Goal: Task Accomplishment & Management: Manage account settings

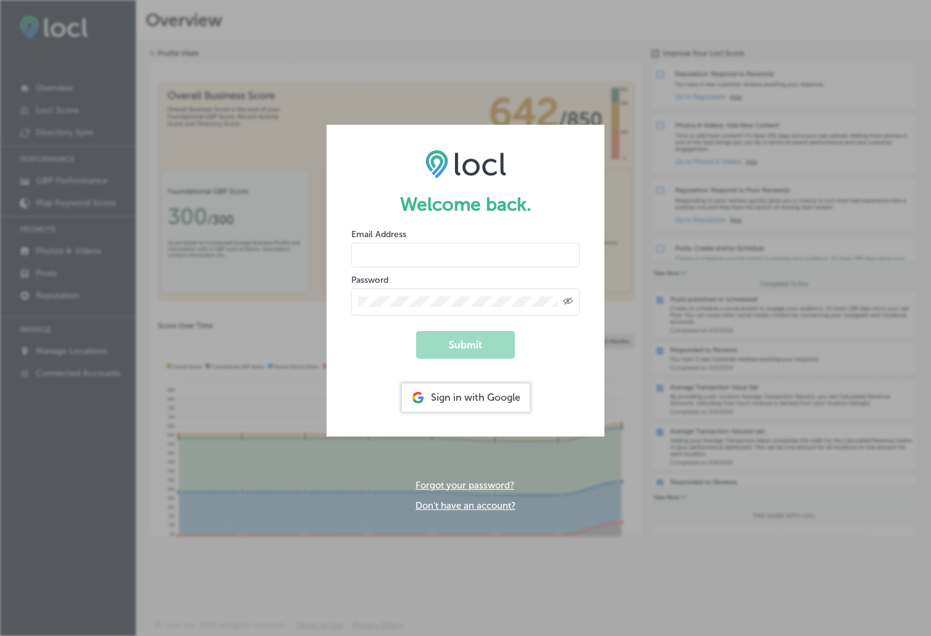
click at [452, 248] on input "email" at bounding box center [465, 255] width 228 height 25
type input "[PERSON_NAME][EMAIL_ADDRESS][DOMAIN_NAME]"
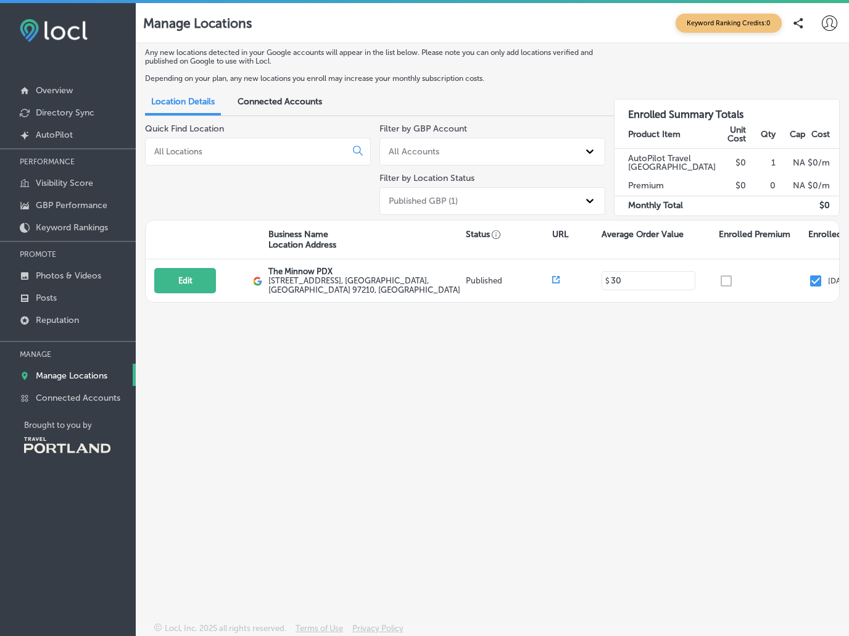
drag, startPoint x: 496, startPoint y: 407, endPoint x: 565, endPoint y: 367, distance: 79.4
click at [499, 409] on div "Any new locations detected in your Google accounts will appear in the list belo…" at bounding box center [492, 311] width 713 height 536
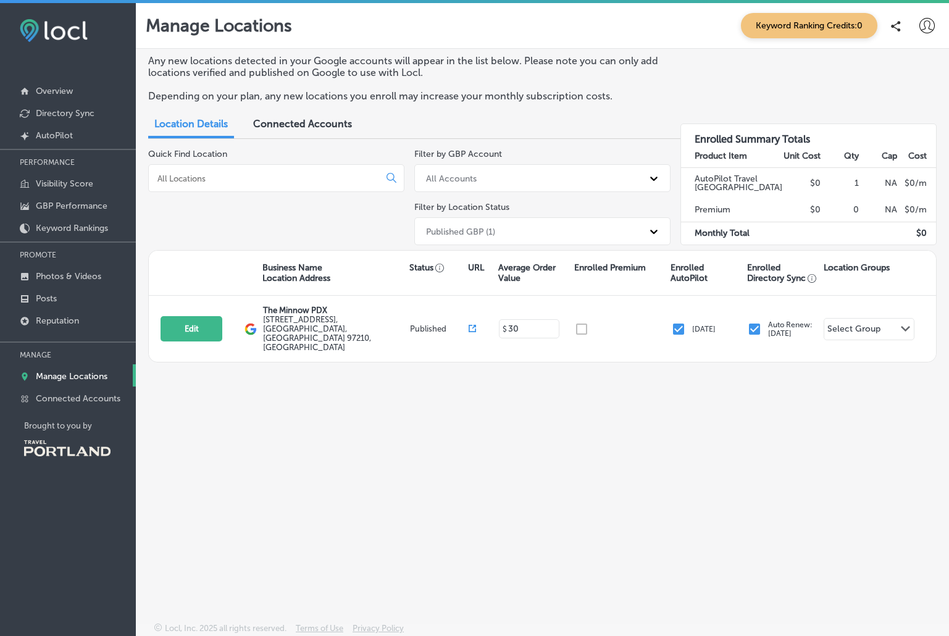
click at [524, 471] on div "Any new locations detected in your Google accounts will appear in the list belo…" at bounding box center [542, 306] width 813 height 515
click at [239, 197] on div "Quick Find Location" at bounding box center [276, 199] width 256 height 101
click at [61, 89] on p "Overview" at bounding box center [54, 91] width 37 height 10
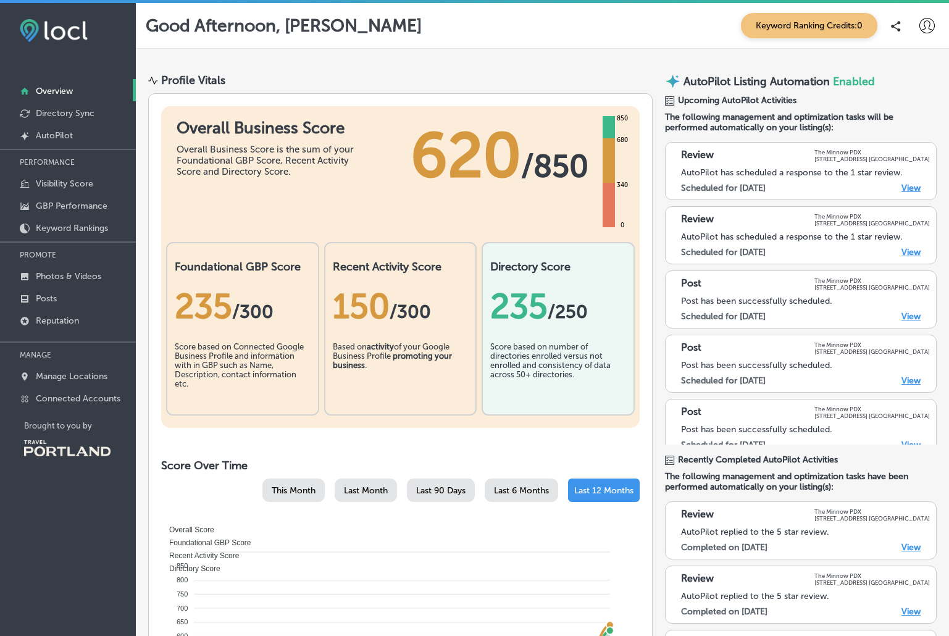
click at [264, 453] on div "Overall Business Score Overall Business Score is the sum of your Foundational G…" at bounding box center [400, 474] width 504 height 762
click at [85, 114] on p "Directory Sync" at bounding box center [65, 113] width 59 height 10
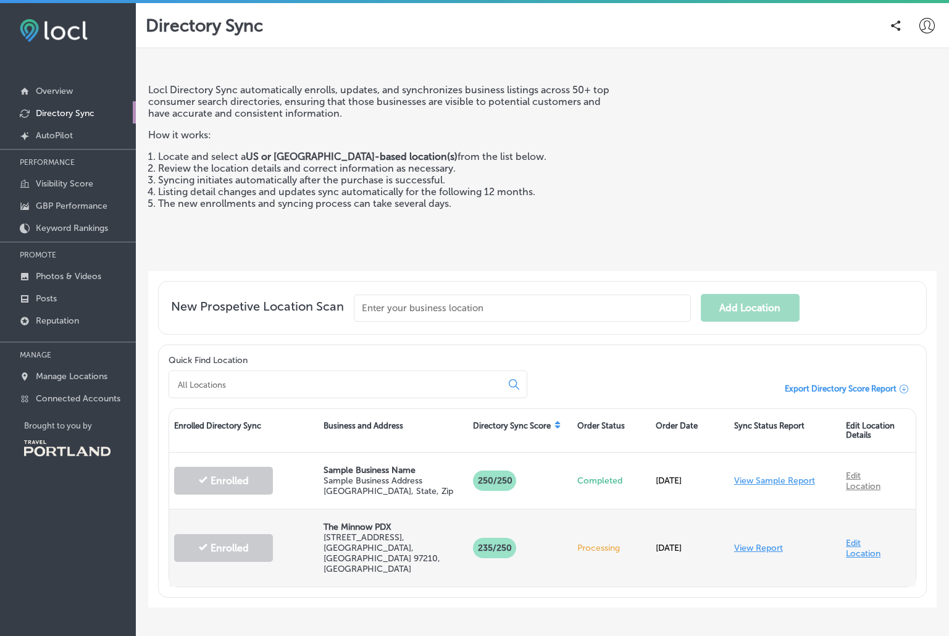
click at [845, 538] on link "Edit Location" at bounding box center [862, 548] width 35 height 21
select select "US"
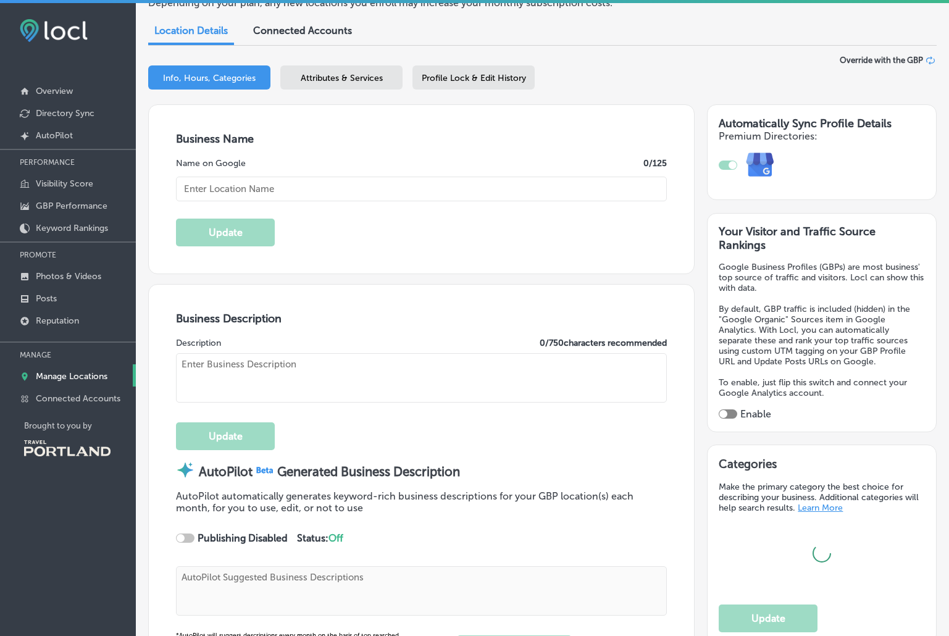
type input "The Minnow PDX"
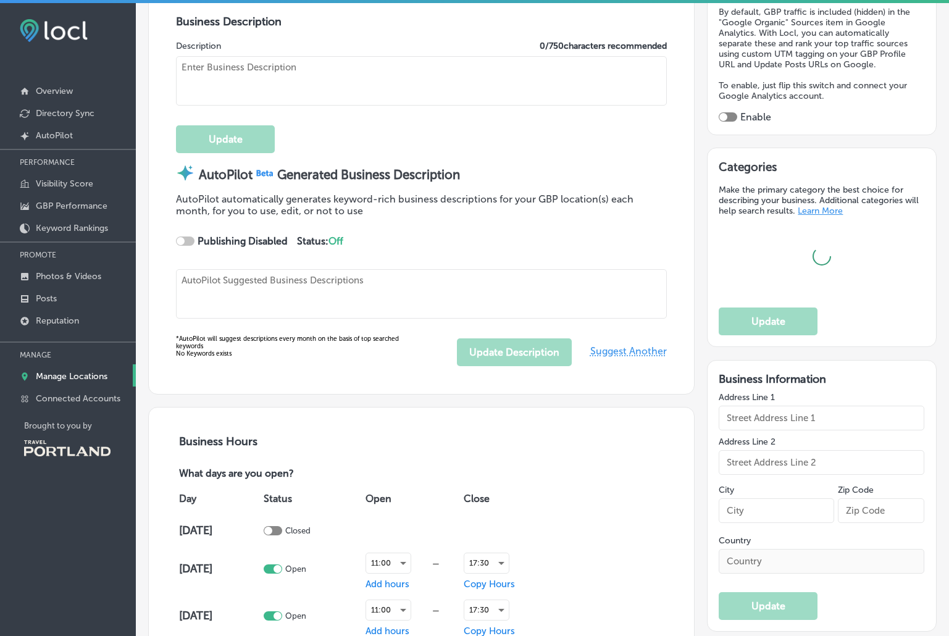
type textarea "Welcome to The Minnow PDX! 🐟 Experience a seasonal eatery where every dish is c…"
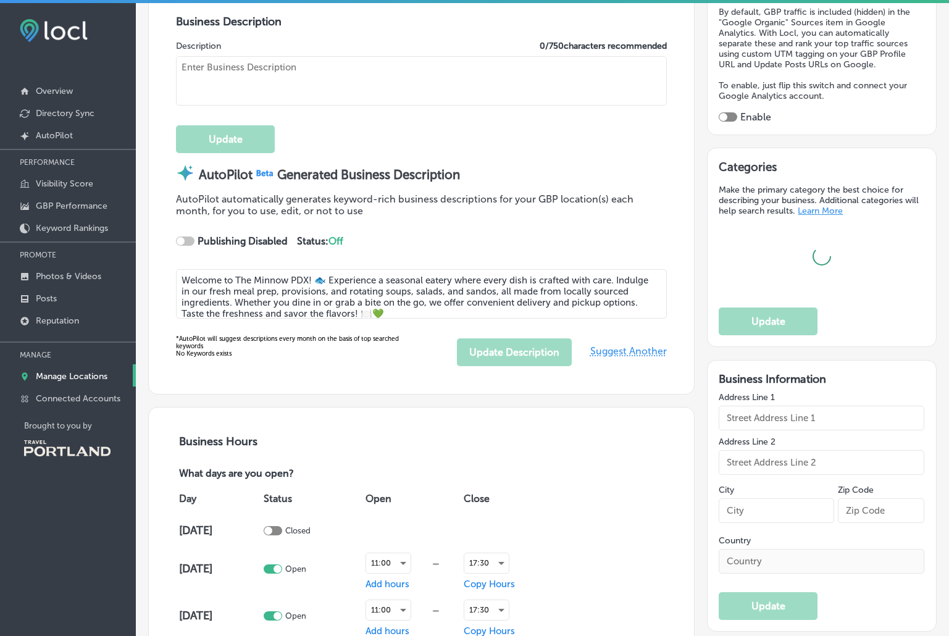
type input "[STREET_ADDRESS]"
type input "[GEOGRAPHIC_DATA]"
type input "97210"
type input "US"
type input "[URL][DOMAIN_NAME]"
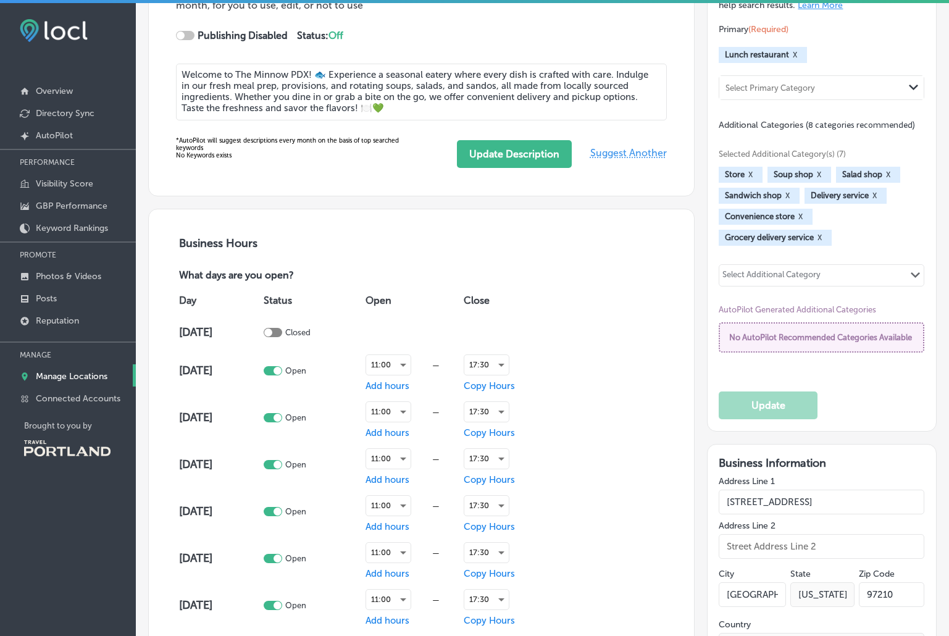
type input "30"
checkbox input "true"
type input "[EMAIL_ADDRESS][DOMAIN_NAME]"
type input "[URL][DOMAIN_NAME]"
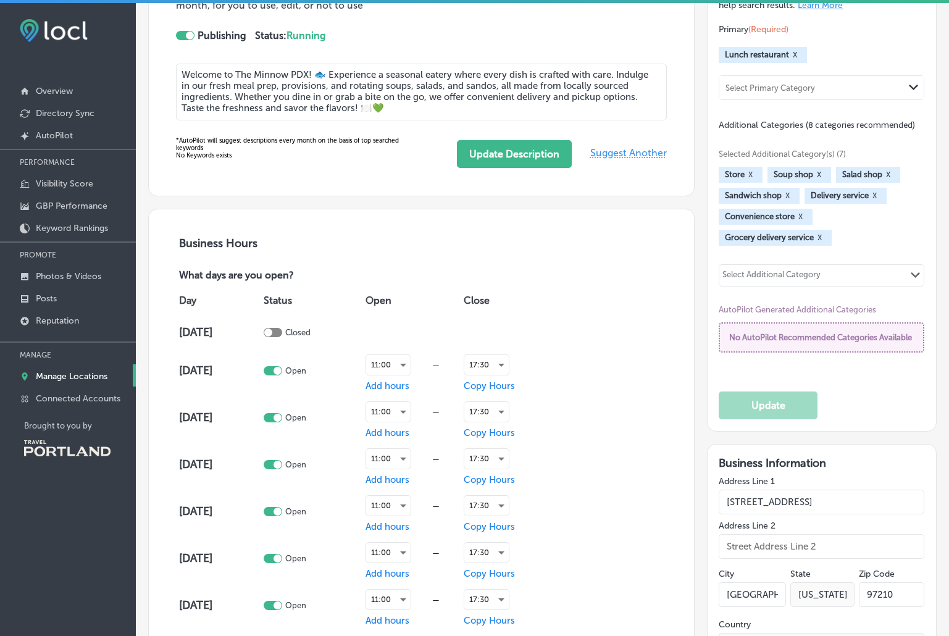
type textarea "A Farm-Fresh Eatery 🥕 Lunch fare, sips & sundries in a calm & casual environmen…"
type input "[PHONE_NUMBER]"
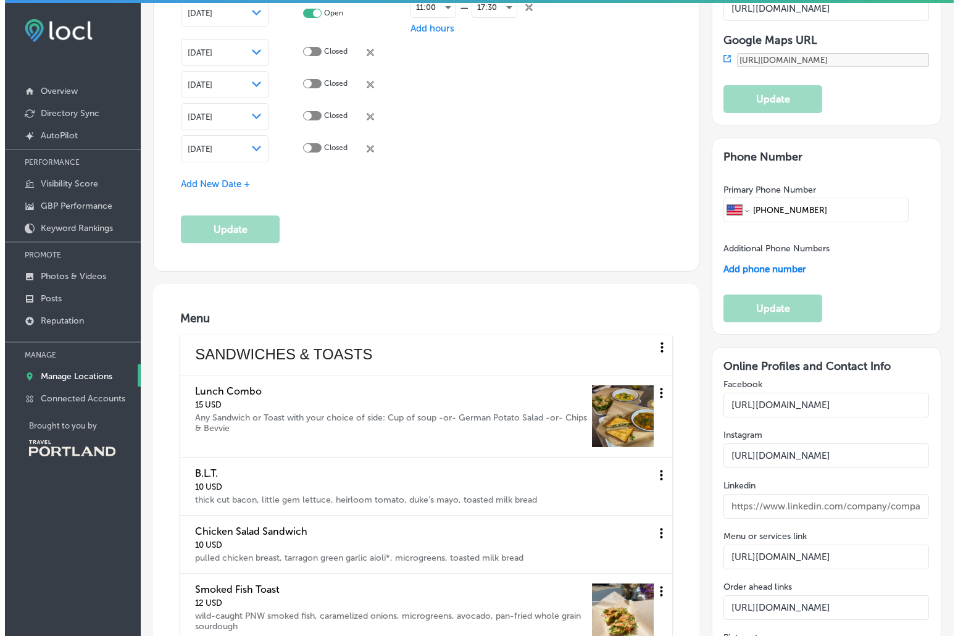
scroll to position [1870, 0]
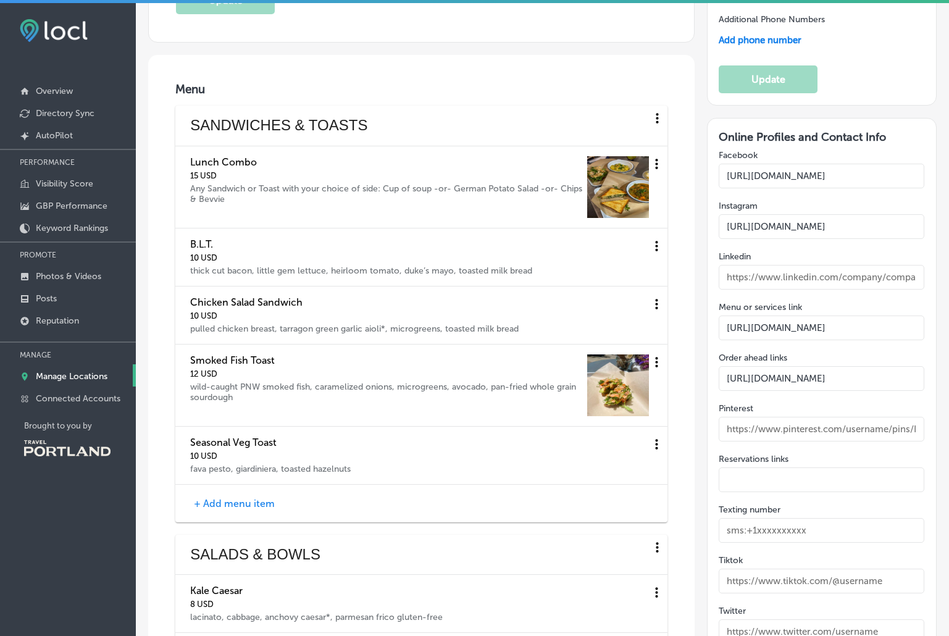
click at [649, 172] on icon at bounding box center [656, 163] width 15 height 15
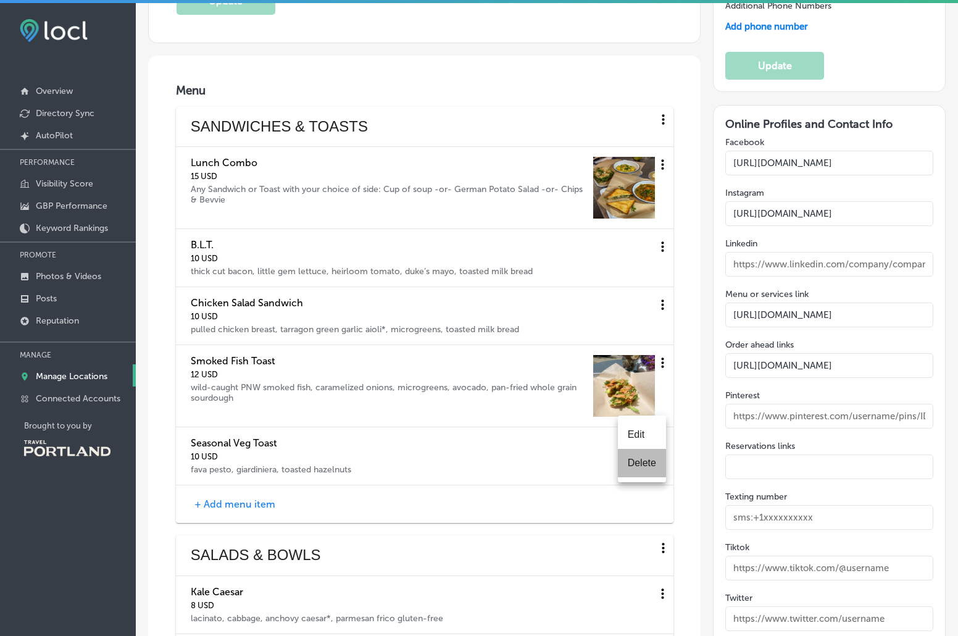
click at [642, 462] on li "Delete" at bounding box center [642, 463] width 48 height 28
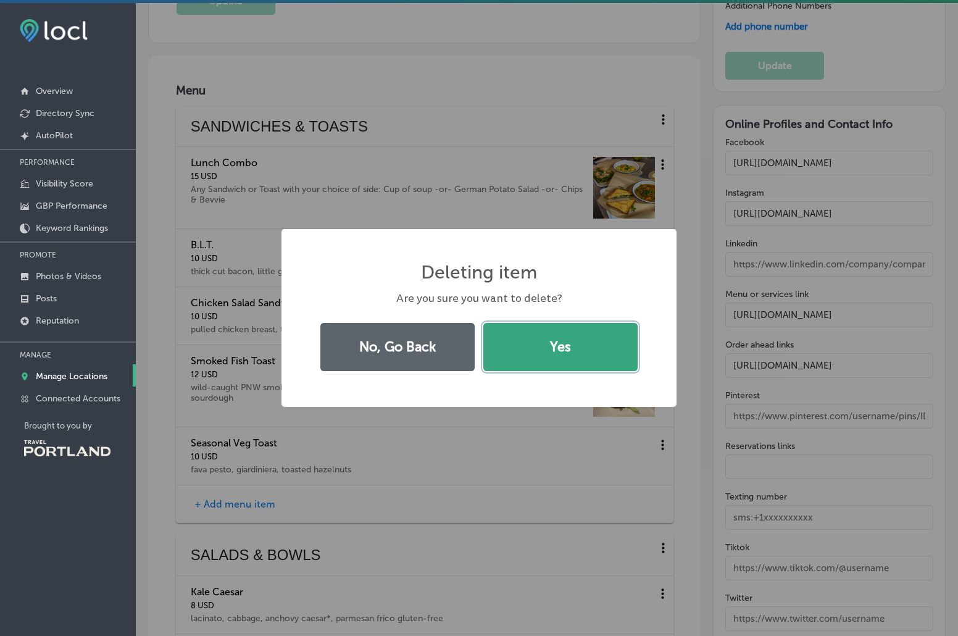
click at [537, 355] on button "Yes" at bounding box center [560, 347] width 154 height 48
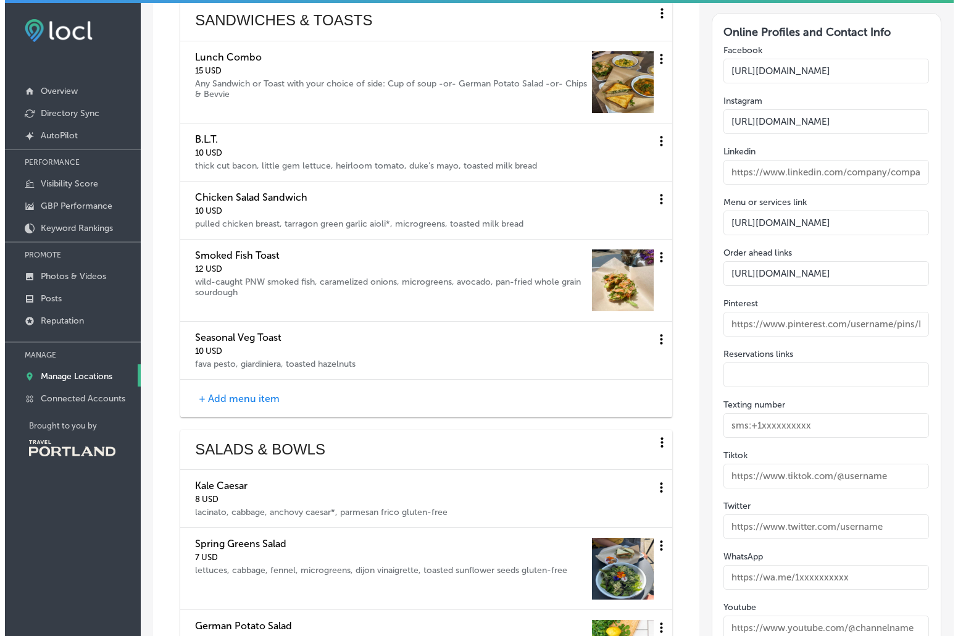
scroll to position [1985, 0]
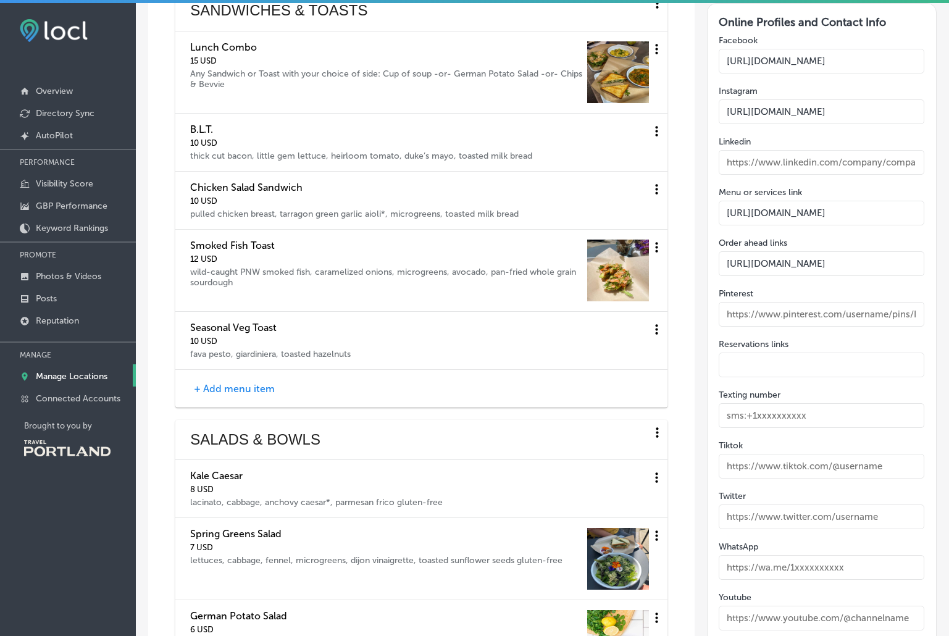
click at [649, 57] on icon at bounding box center [656, 48] width 15 height 15
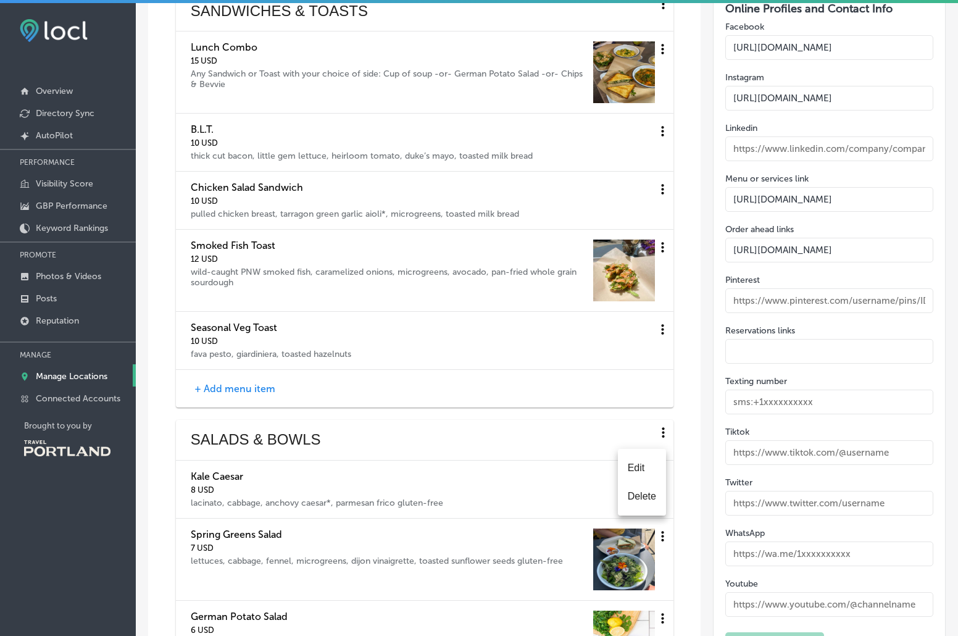
click at [641, 496] on li "Delete" at bounding box center [642, 496] width 48 height 28
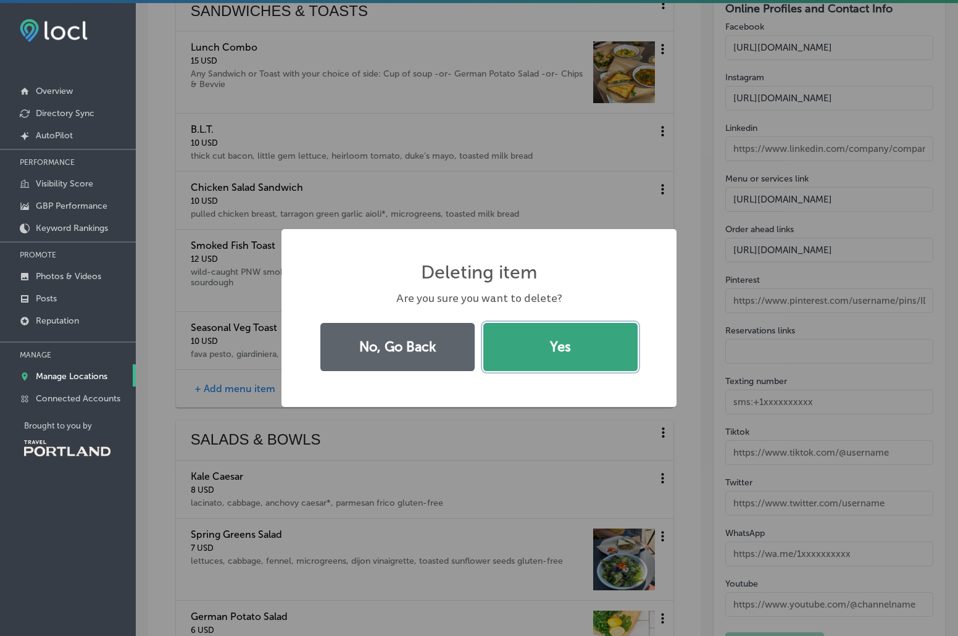
click at [542, 356] on button "Yes" at bounding box center [560, 347] width 154 height 48
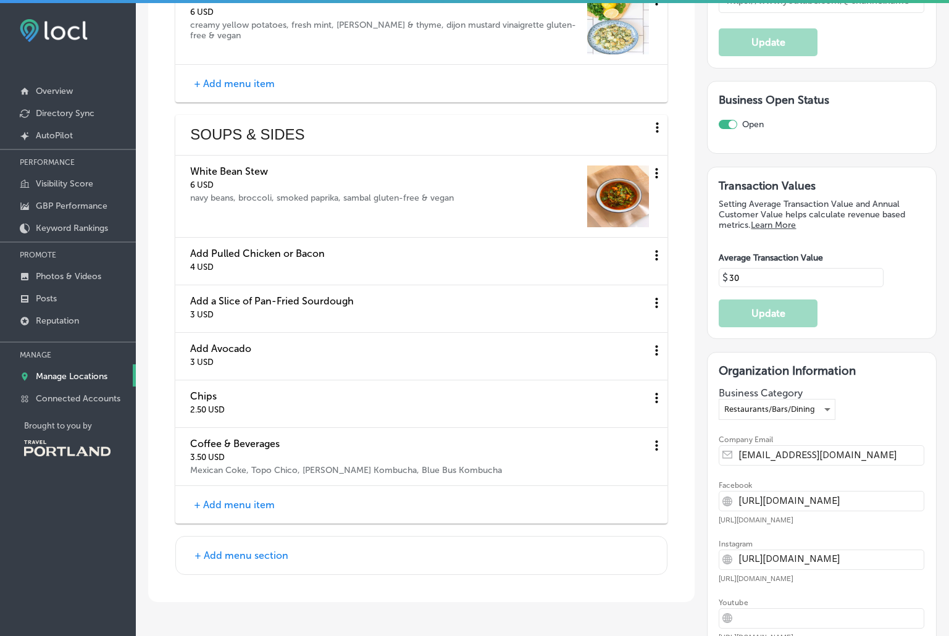
scroll to position [2910, 0]
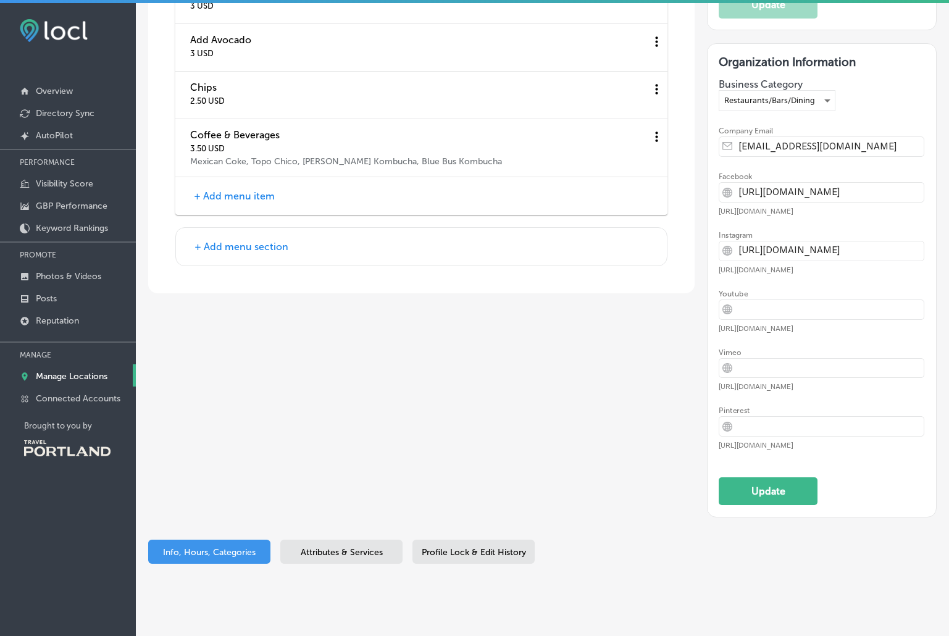
click at [368, 547] on span "Attributes & Services" at bounding box center [342, 552] width 82 height 10
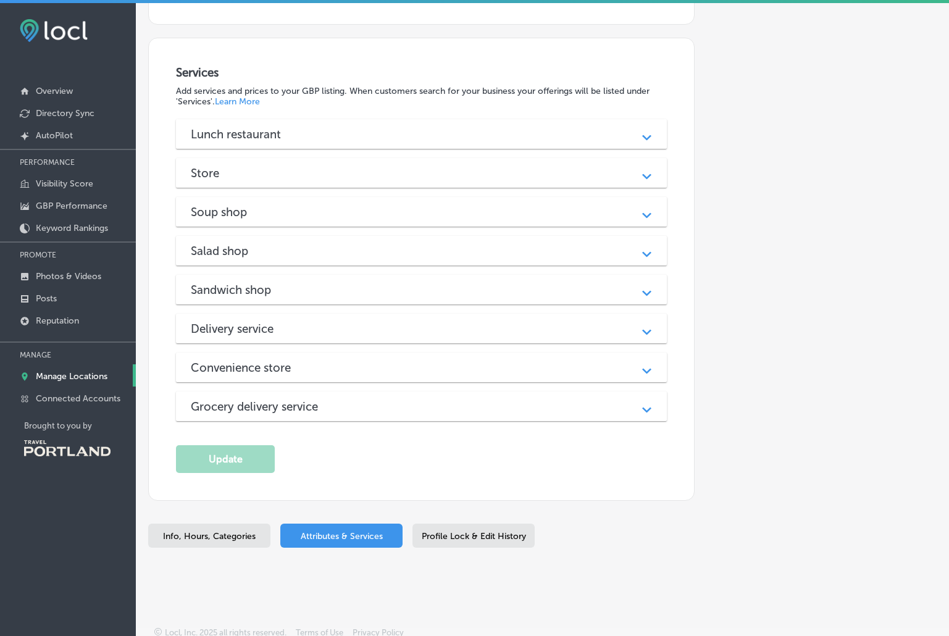
click at [478, 531] on span "Profile Lock & Edit History" at bounding box center [474, 536] width 104 height 10
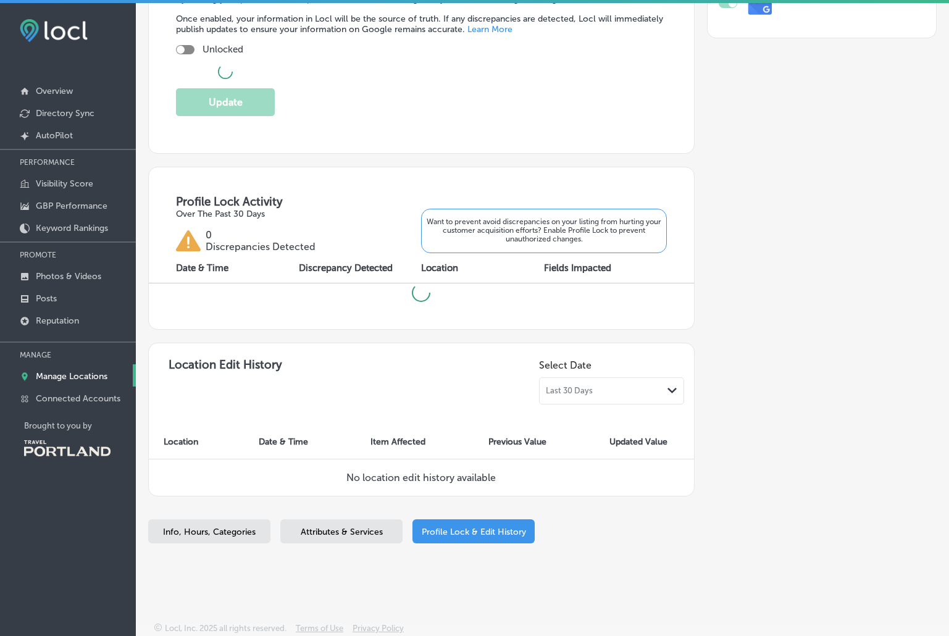
checkbox input "true"
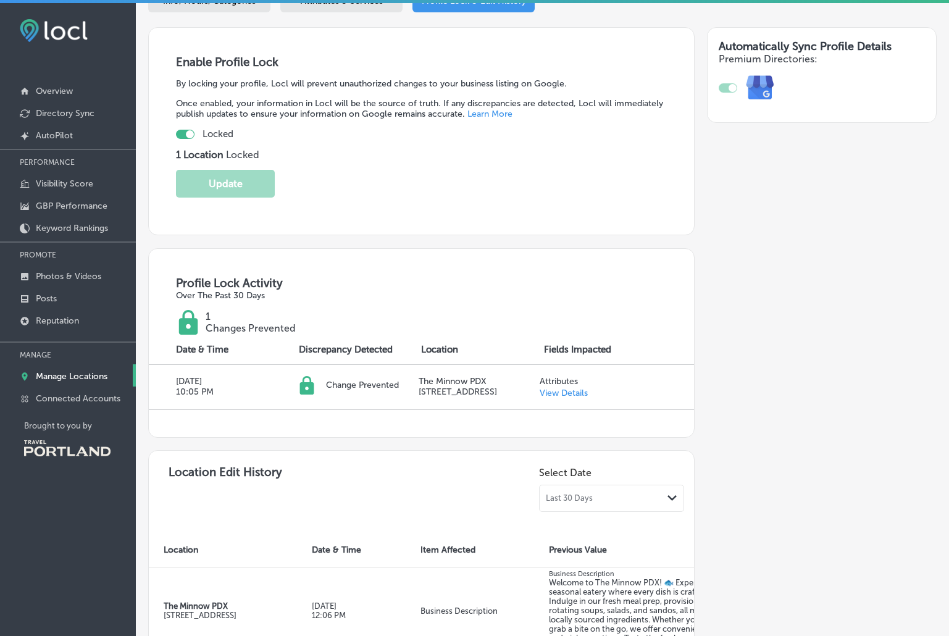
scroll to position [57, 0]
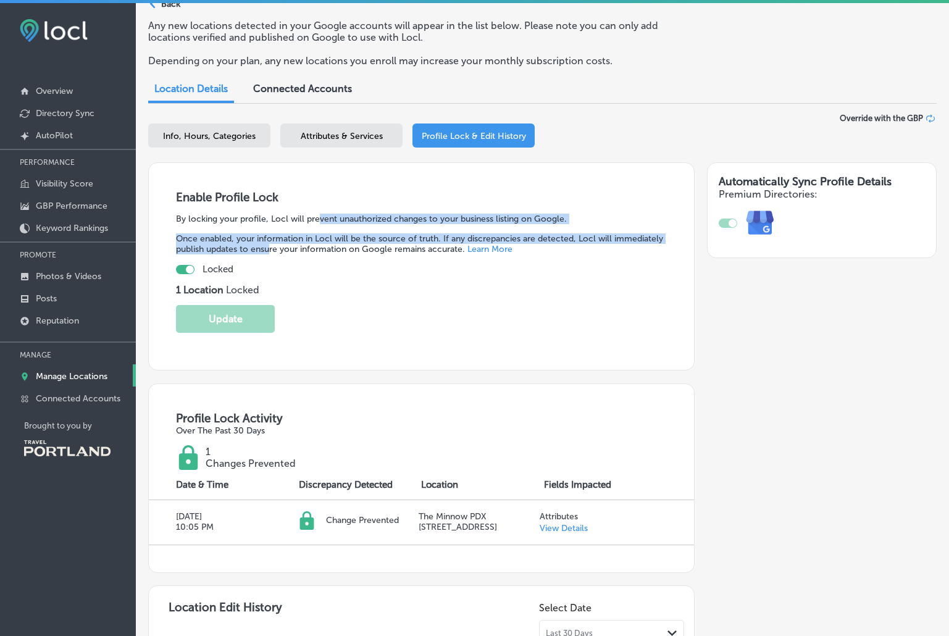
drag, startPoint x: 322, startPoint y: 246, endPoint x: 344, endPoint y: 218, distance: 36.0
click at [323, 218] on div "Enable Profile Lock By locking your profile, Locl will prevent unauthorized cha…" at bounding box center [421, 266] width 546 height 208
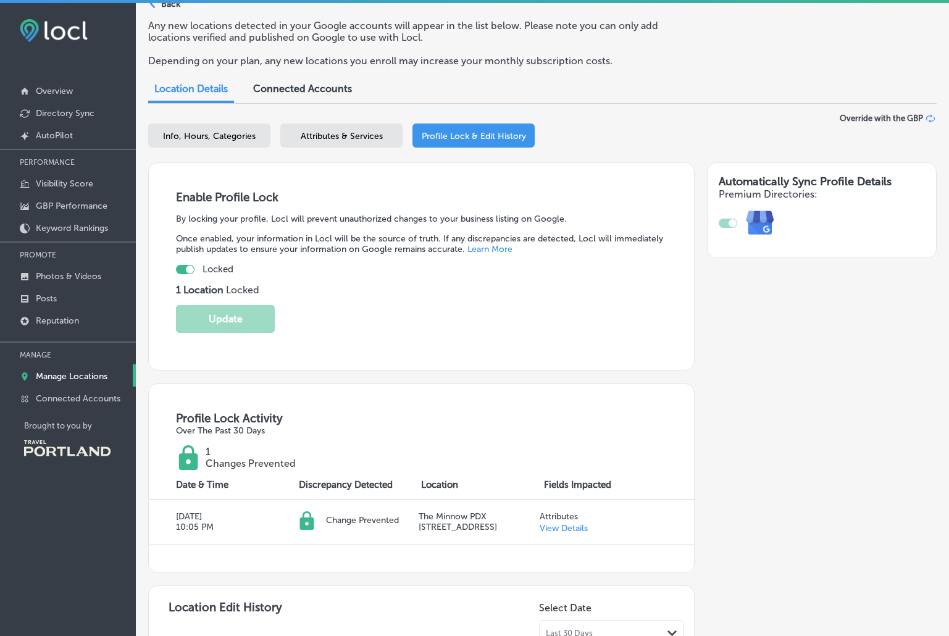
drag, startPoint x: 784, startPoint y: 347, endPoint x: 544, endPoint y: 274, distance: 251.1
click at [781, 347] on div "Automatically Sync Profile Details Premium Directories:" at bounding box center [815, 535] width 242 height 746
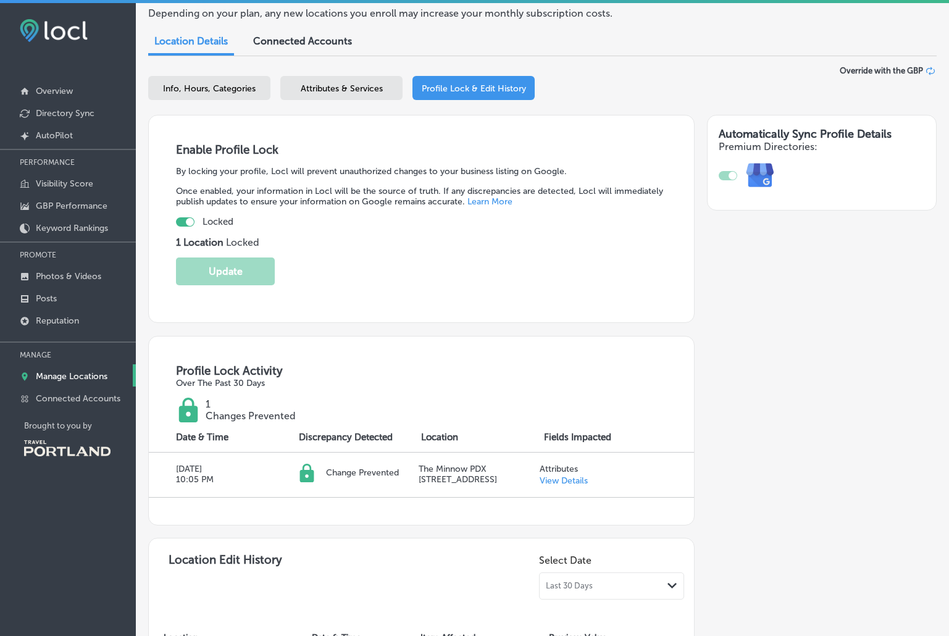
scroll to position [0, 0]
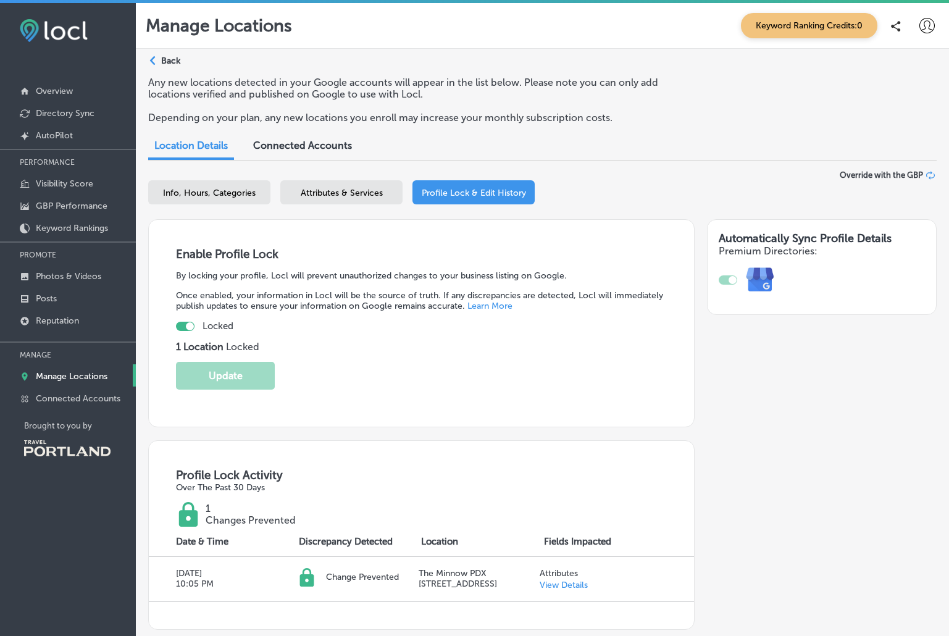
click at [280, 150] on span "Connected Accounts" at bounding box center [302, 145] width 99 height 12
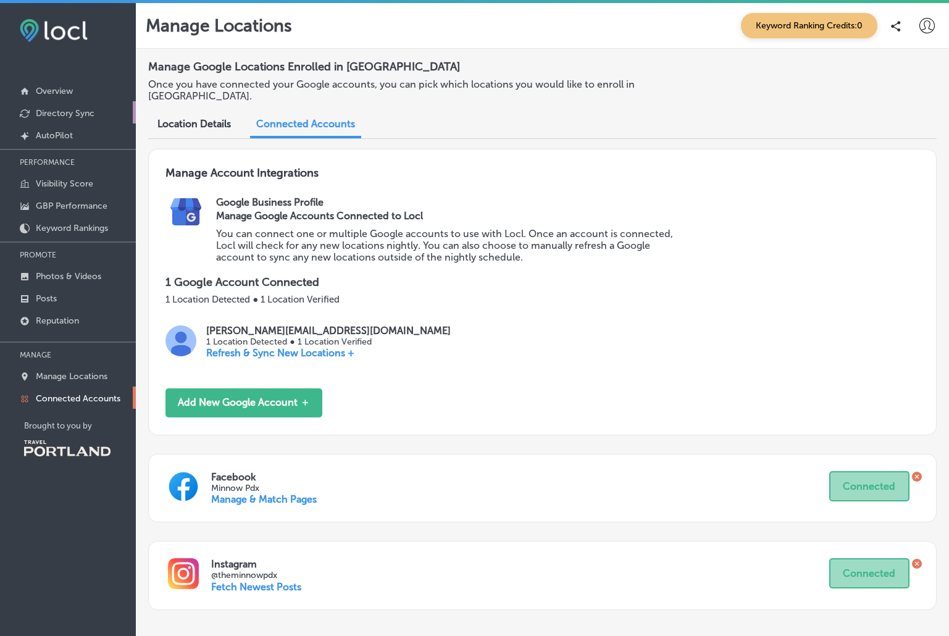
click at [67, 112] on p "Directory Sync" at bounding box center [65, 113] width 59 height 10
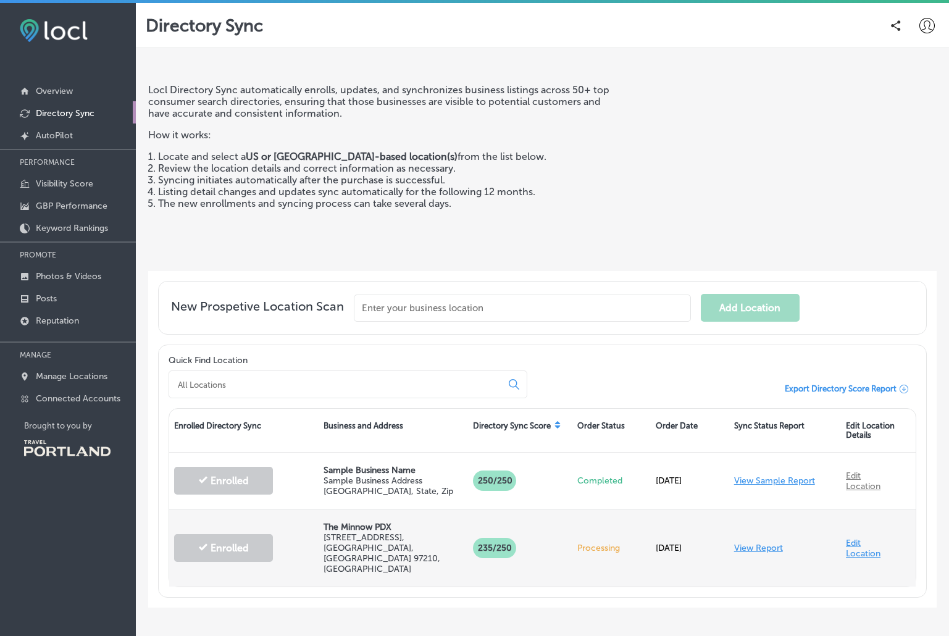
click at [845, 540] on link "Edit Location" at bounding box center [862, 548] width 35 height 21
select select "US"
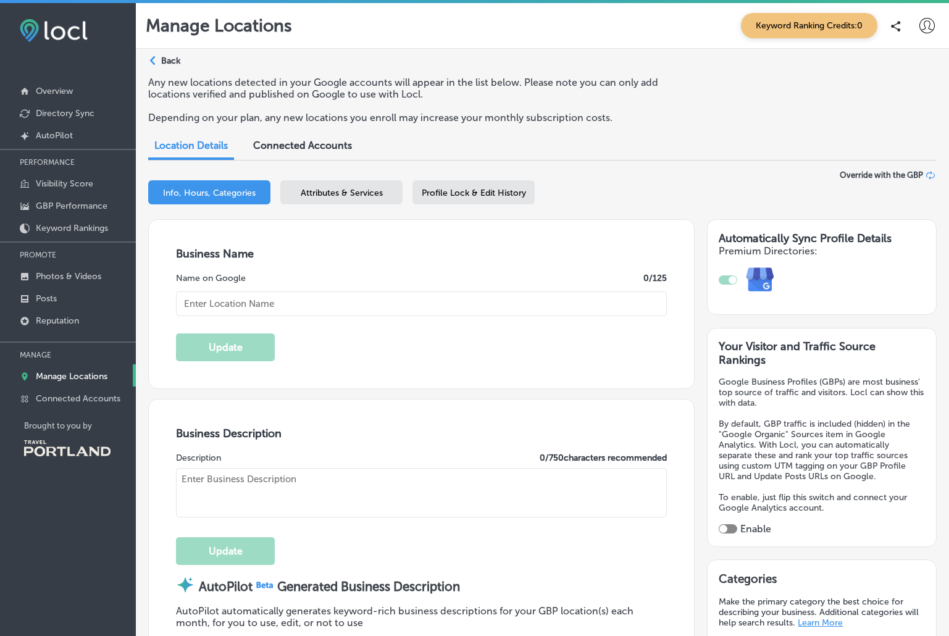
type input "The Minnow PDX"
type textarea "Welcome to The Minnow PDX! 🐟 Experience a seasonal eatery where every dish is c…"
type input "[STREET_ADDRESS]"
type input "[GEOGRAPHIC_DATA]"
type input "97210"
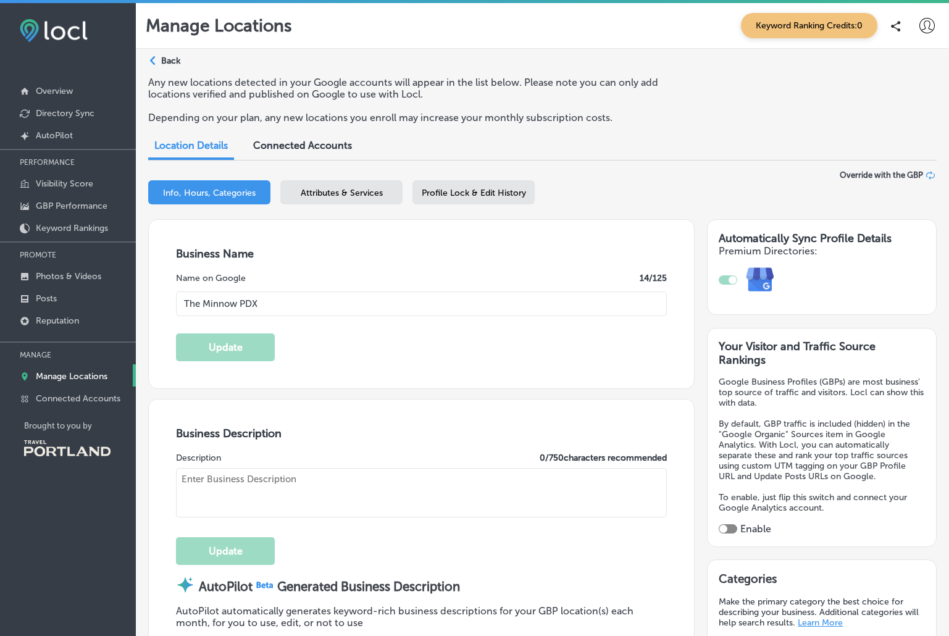
type input "US"
type input "[URL][DOMAIN_NAME]"
type input "30"
type input "[EMAIL_ADDRESS][DOMAIN_NAME]"
type input "[URL][DOMAIN_NAME]"
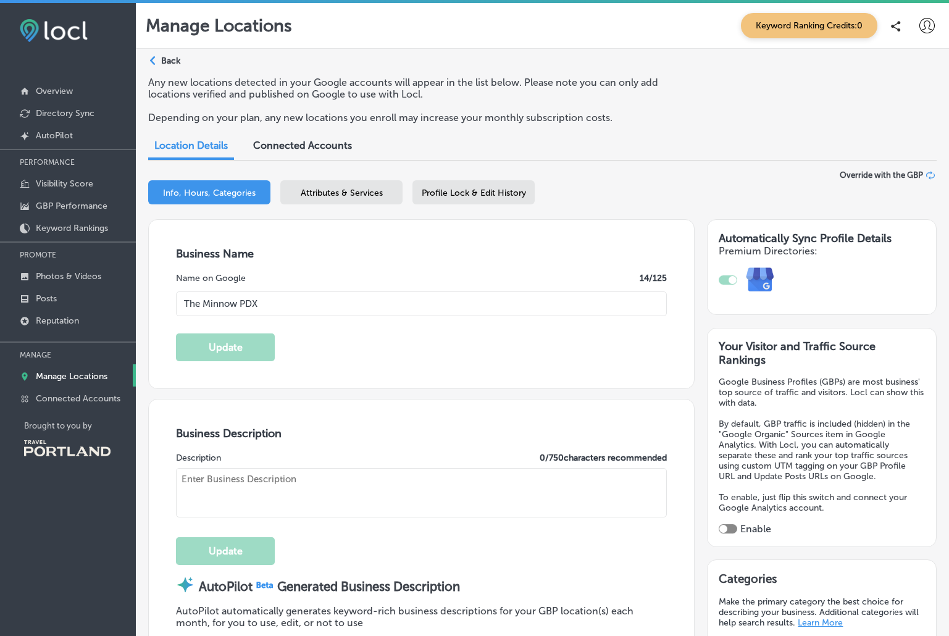
type input "[URL][DOMAIN_NAME]"
checkbox input "true"
type textarea "A Farm-Fresh Eatery 🥕 Lunch fare, sips & sundries in a calm & casual environmen…"
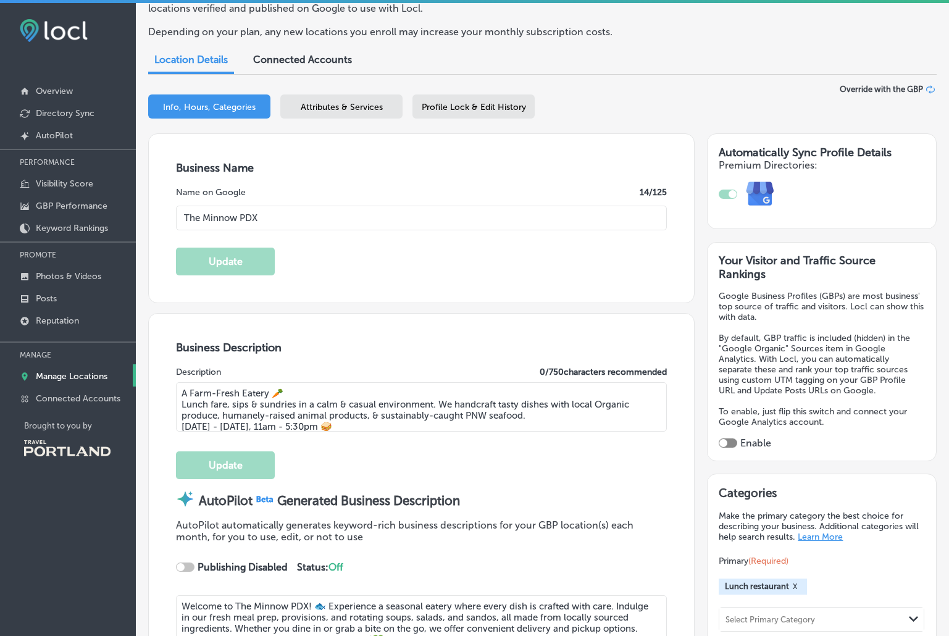
type input "[PHONE_NUMBER]"
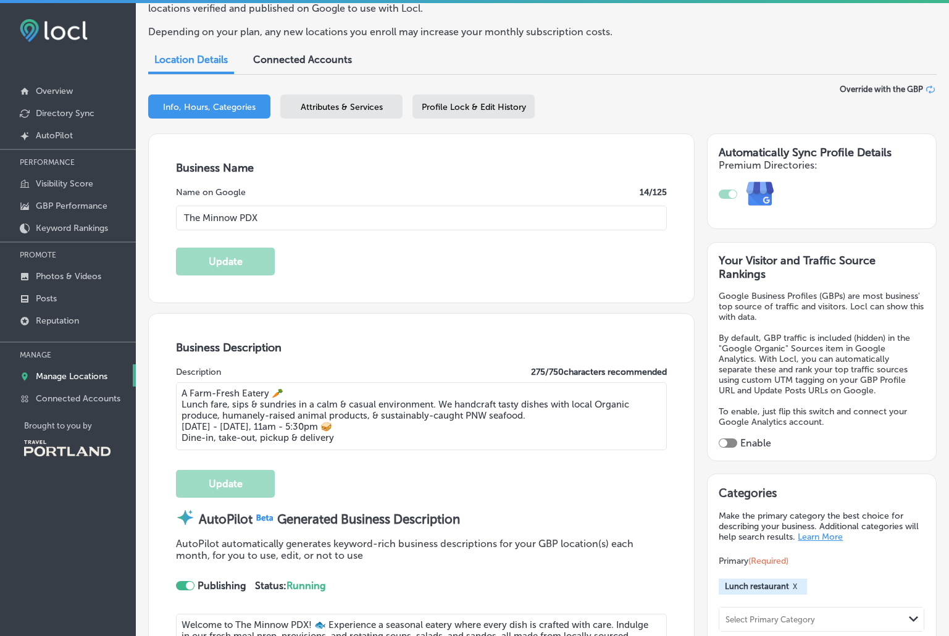
scroll to position [103, 0]
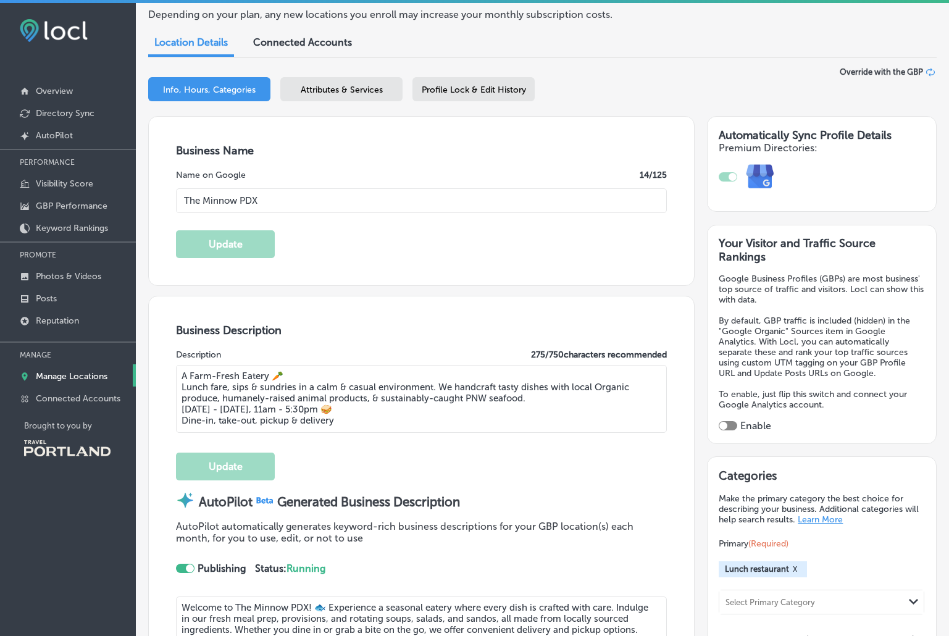
click at [312, 407] on textarea "A Farm-Fresh Eatery 🥕 Lunch fare, sips & sundries in a calm & casual environmen…" at bounding box center [421, 399] width 491 height 68
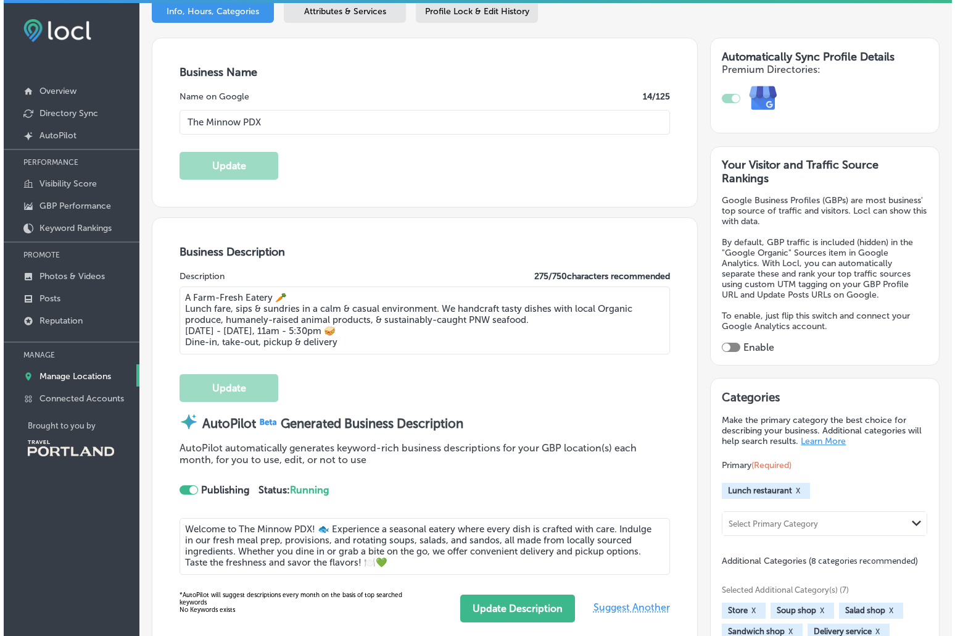
scroll to position [206, 0]
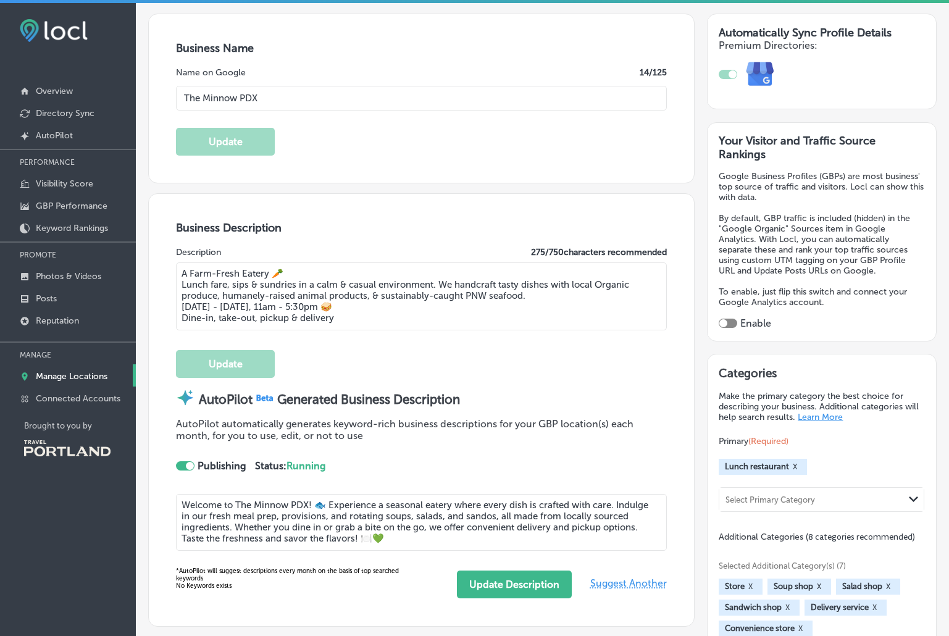
drag, startPoint x: 370, startPoint y: 323, endPoint x: 157, endPoint y: 272, distance: 219.1
click at [157, 272] on div "Business Description Description 275 / 750 characters recommended A Farm-Fresh …" at bounding box center [421, 409] width 545 height 431
paste textarea "ly-sourced Organic produce, humanely-raised animal products, & sustainably-caug…"
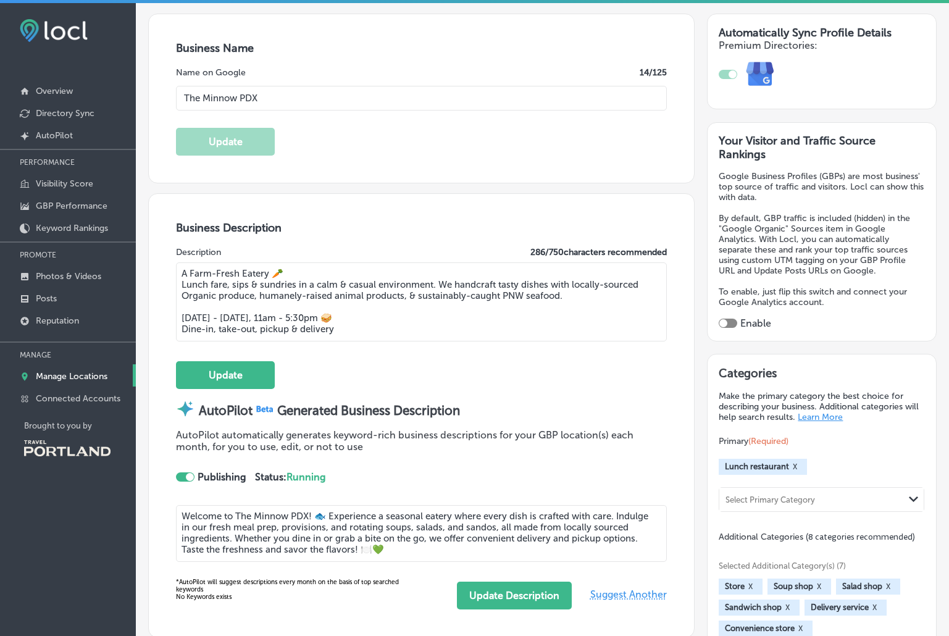
click at [285, 273] on textarea "A Farm-Fresh Eatery 🥕 Lunch fare, sips & sundries in a calm & casual environmen…" at bounding box center [421, 301] width 491 height 79
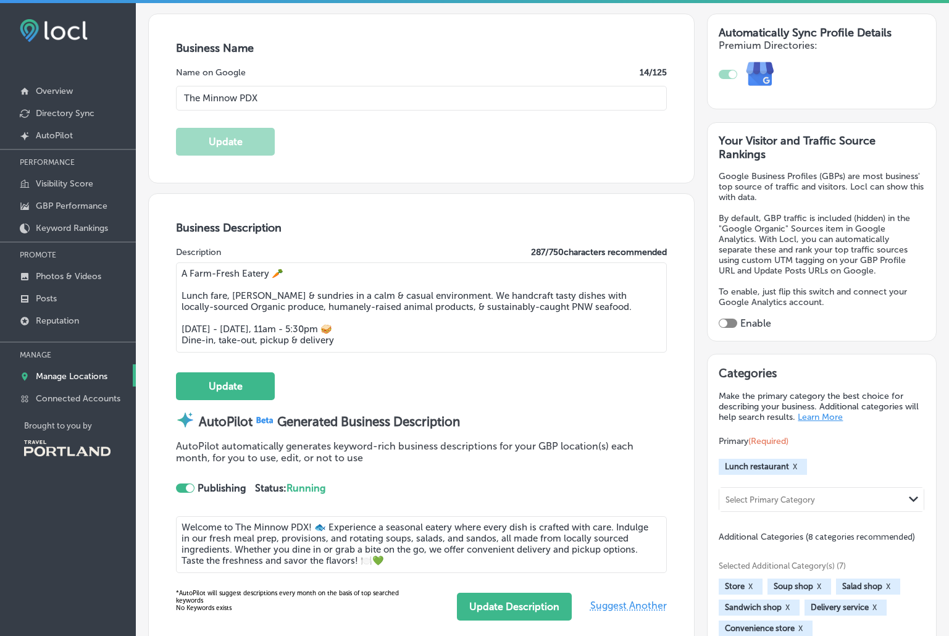
drag, startPoint x: 357, startPoint y: 347, endPoint x: 183, endPoint y: 280, distance: 186.4
click at [165, 269] on div "Business Description Description 287 / 750 characters recommended A Farm-Fresh …" at bounding box center [421, 421] width 545 height 454
click at [342, 304] on textarea "A Farm-Fresh Eatery 🥕 Lunch fare, [PERSON_NAME] & sundries in a calm & casual e…" at bounding box center [421, 307] width 491 height 90
type textarea "A Farm-Fresh Eatery 🥕 Lunch fare, [PERSON_NAME] & sundries in a calm & casual e…"
click at [258, 372] on button "Update" at bounding box center [225, 386] width 99 height 28
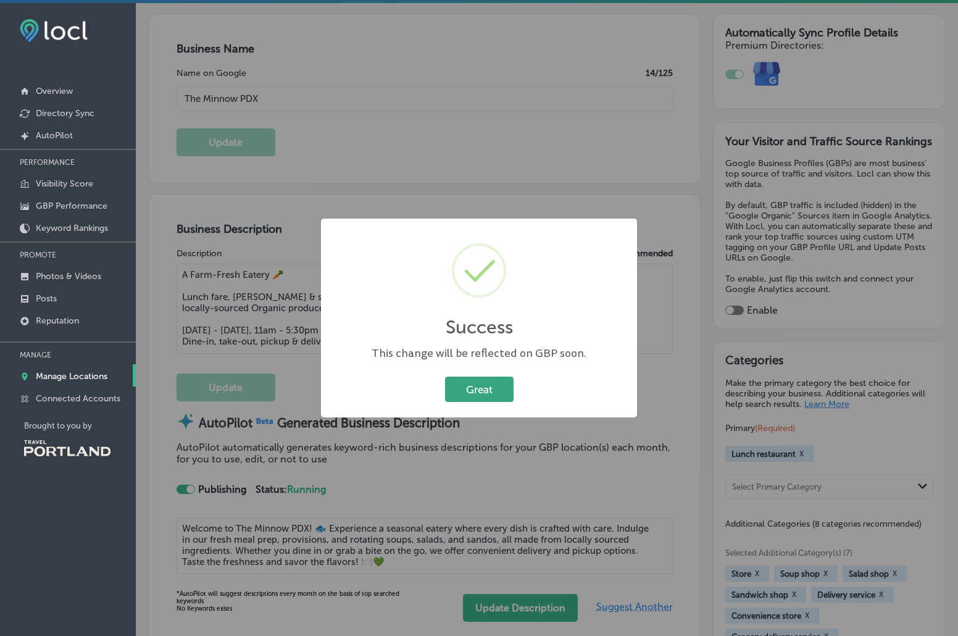
click at [494, 387] on button "Great" at bounding box center [479, 388] width 69 height 25
